Goal: Find specific page/section: Find specific page/section

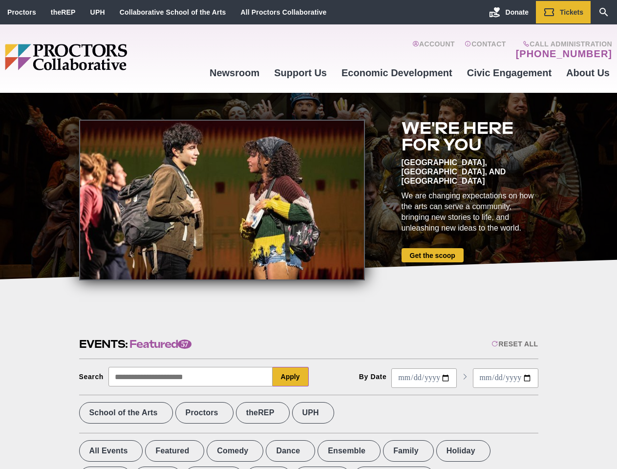
click at [308, 234] on div at bounding box center [222, 200] width 286 height 161
click at [514, 344] on div "Reset All" at bounding box center [514, 344] width 46 height 8
click at [291, 377] on button "Apply" at bounding box center [291, 377] width 36 height 20
